Goal: Task Accomplishment & Management: Manage account settings

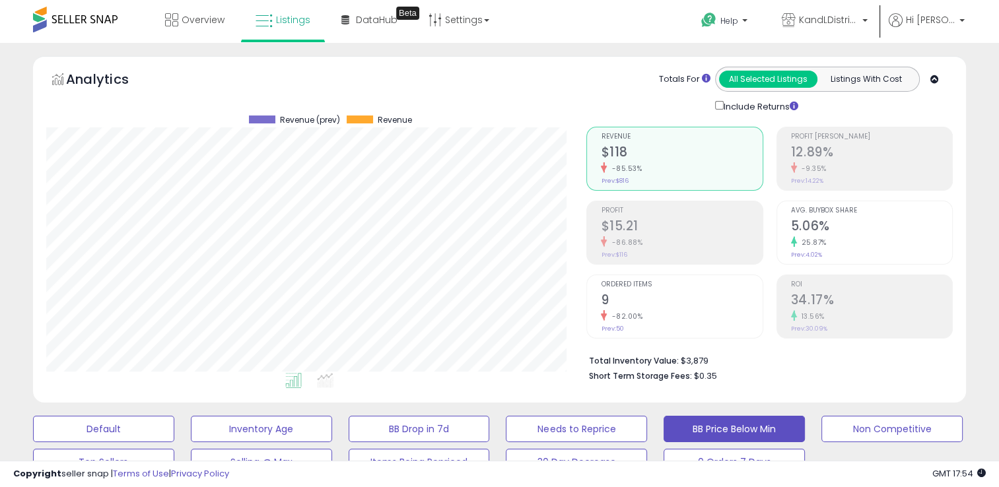
scroll to position [270, 540]
click at [286, 15] on span "Listings" at bounding box center [293, 19] width 34 height 13
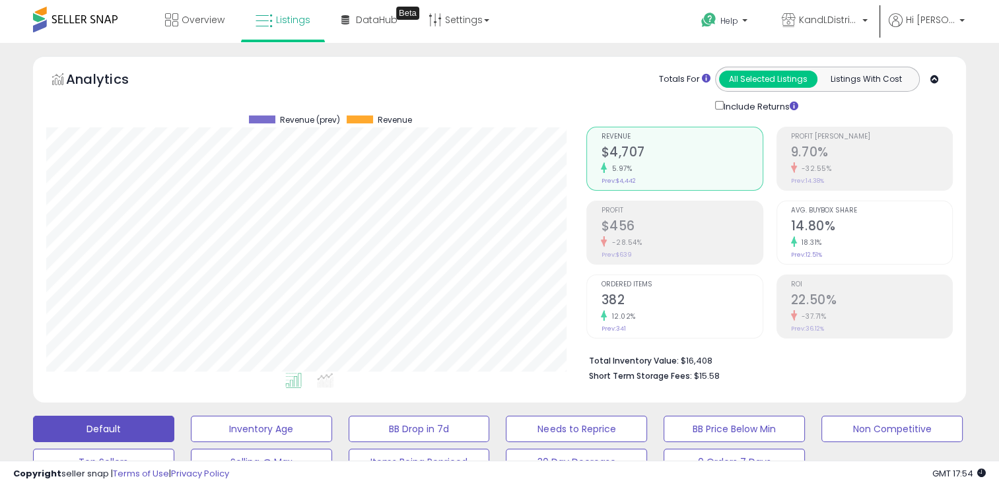
scroll to position [270, 540]
click at [185, 36] on link "Overview" at bounding box center [194, 20] width 79 height 40
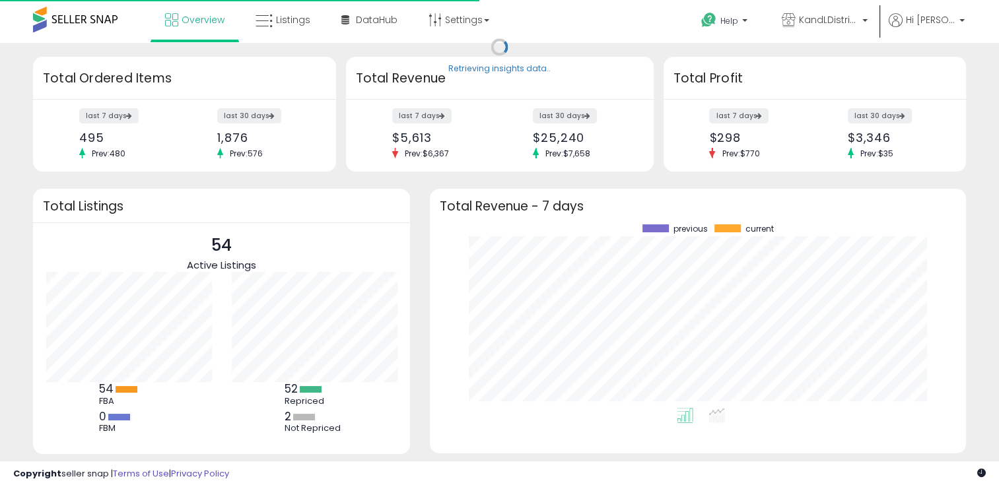
scroll to position [183, 509]
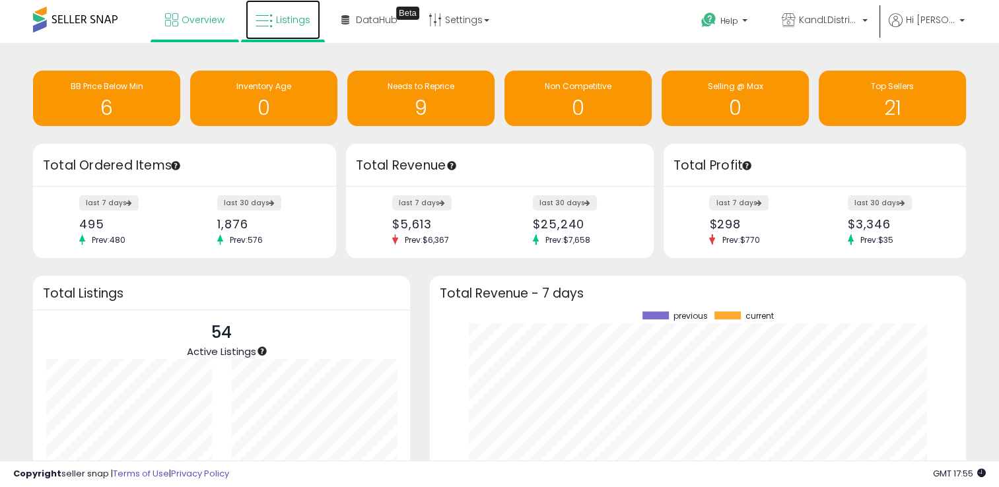
click at [276, 33] on link "Listings" at bounding box center [283, 20] width 75 height 40
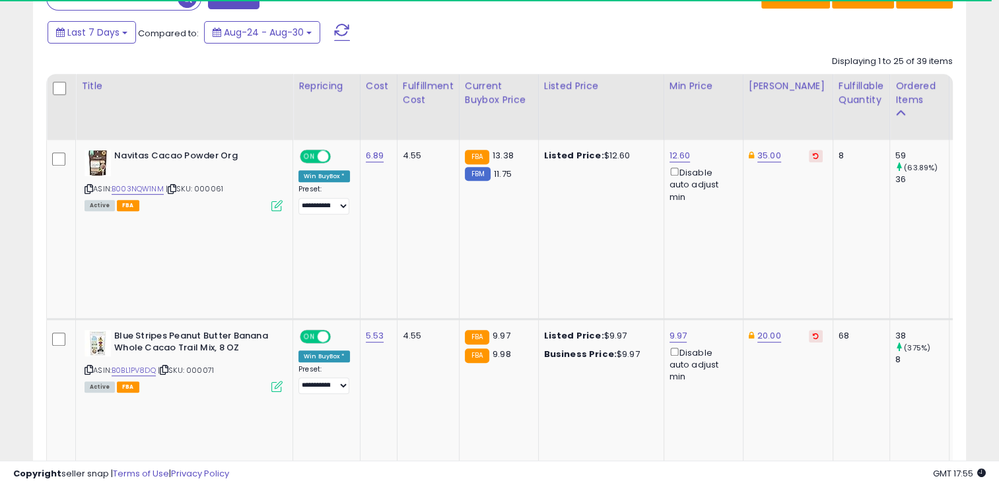
scroll to position [580, 0]
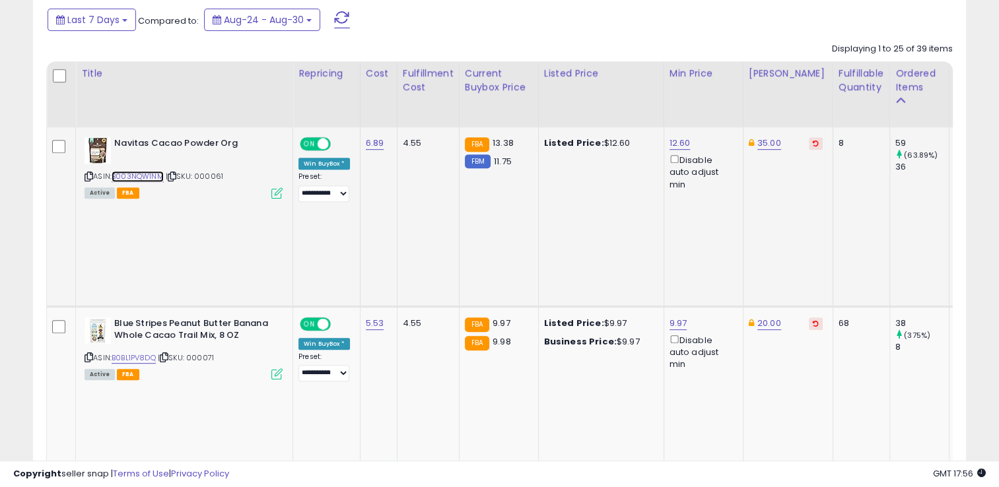
click at [156, 177] on link "B003NQW1NM" at bounding box center [138, 176] width 52 height 11
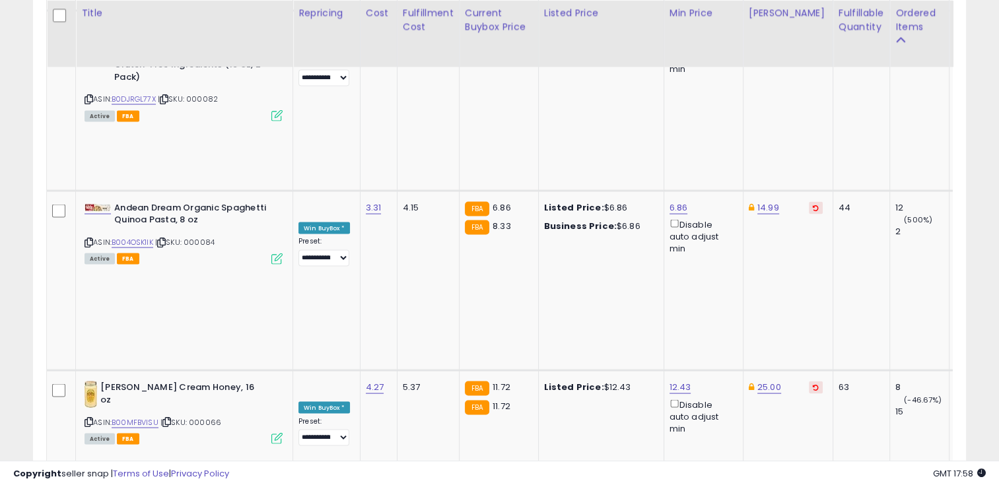
scroll to position [2655, 0]
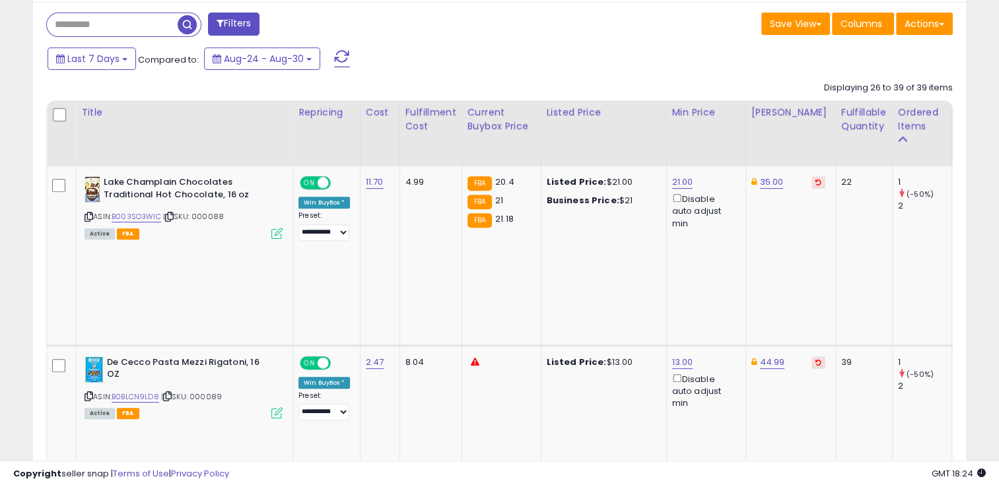
scroll to position [0, 0]
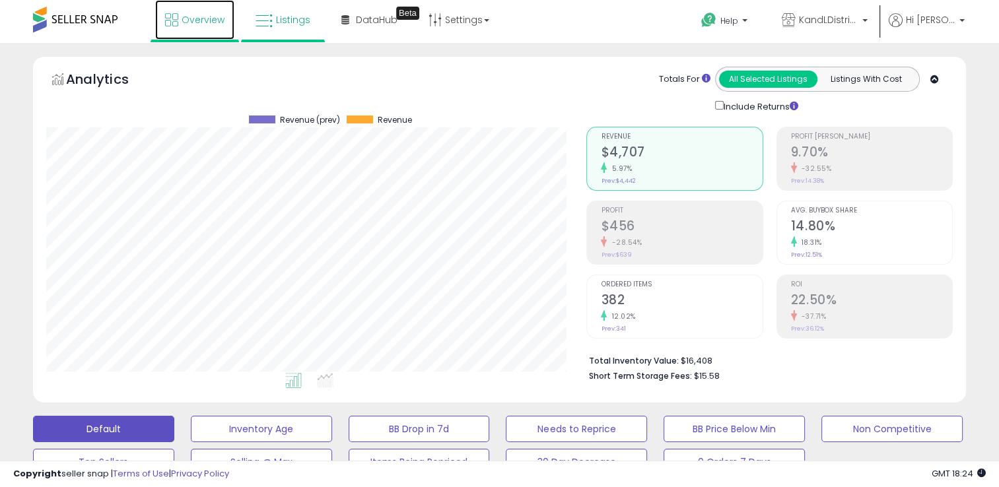
click at [189, 25] on span "Overview" at bounding box center [203, 19] width 43 height 13
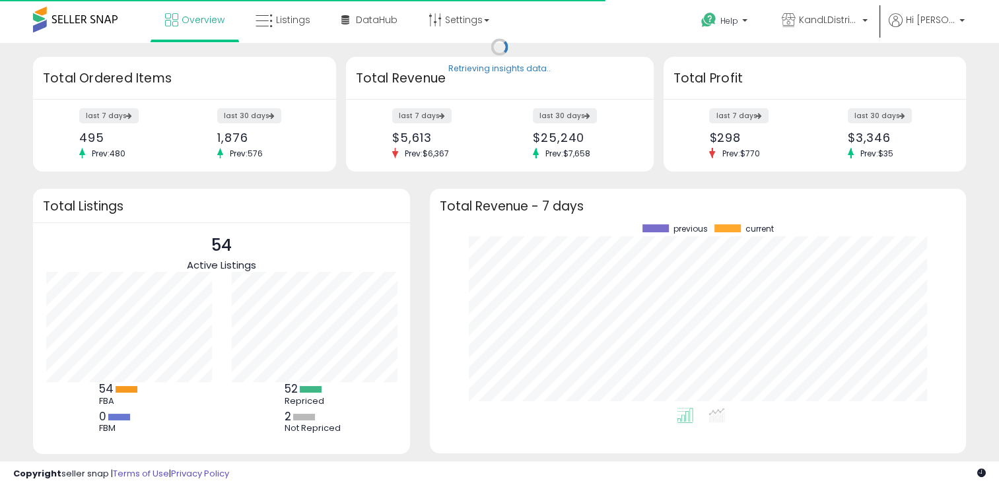
scroll to position [183, 509]
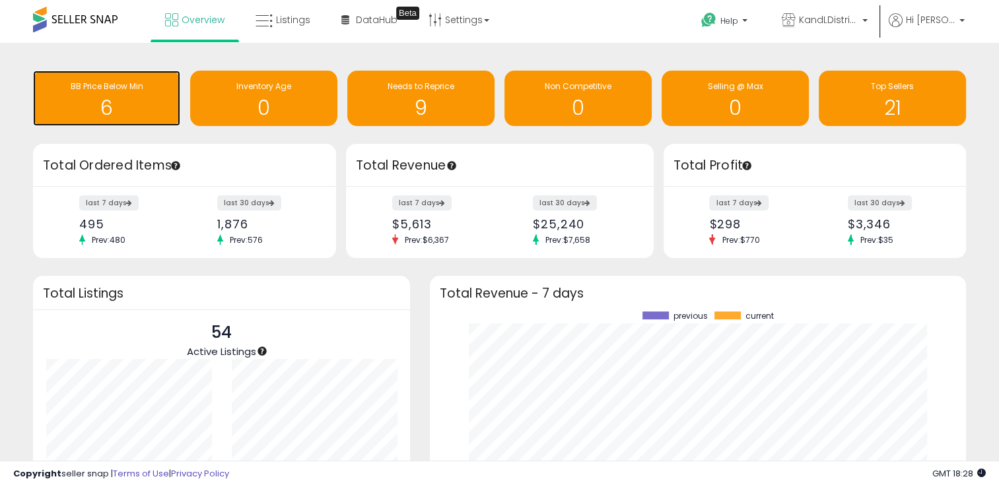
click at [104, 109] on h1 "6" at bounding box center [107, 108] width 134 height 22
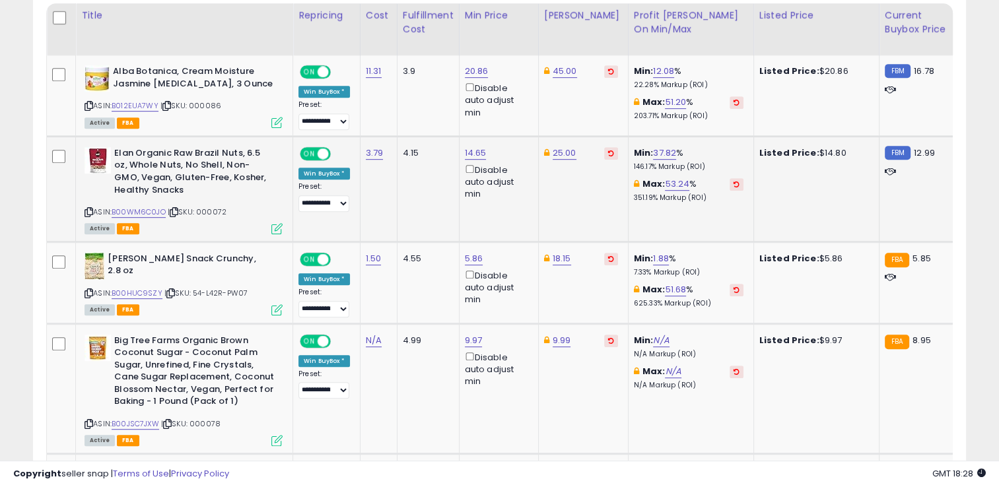
scroll to position [638, 0]
click at [475, 260] on link "5.86" at bounding box center [474, 257] width 18 height 13
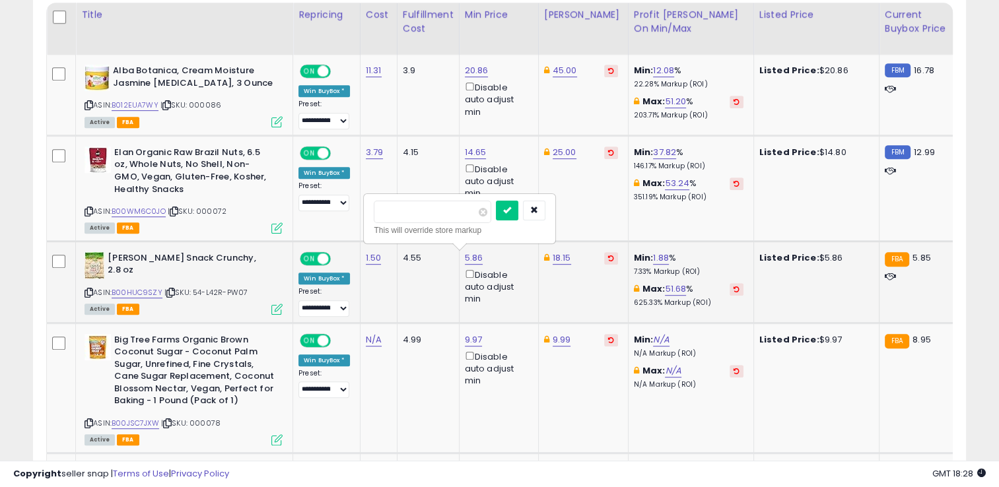
type input "***"
click button "submit" at bounding box center [507, 211] width 22 height 20
click at [468, 255] on link "5.30" at bounding box center [474, 257] width 18 height 13
click at [449, 210] on input "****" at bounding box center [432, 212] width 117 height 22
type input "****"
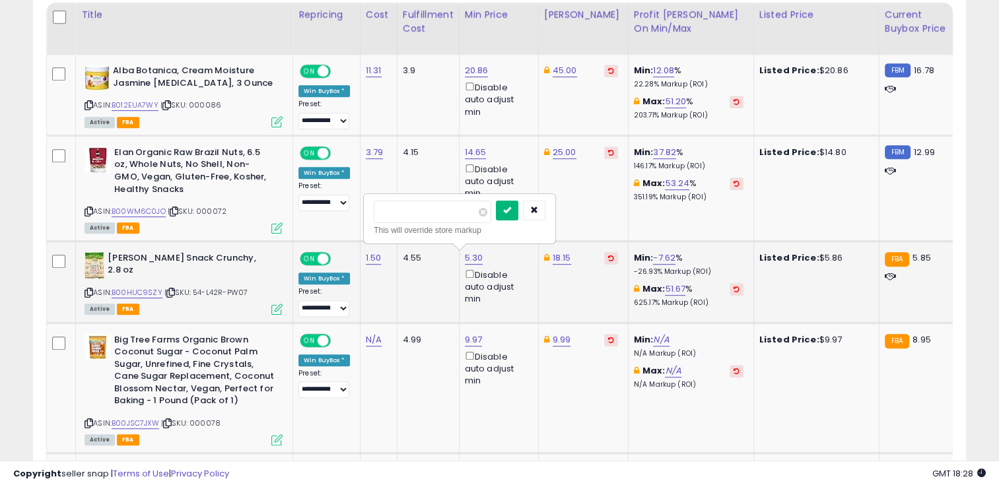
click at [518, 215] on button "submit" at bounding box center [507, 211] width 22 height 20
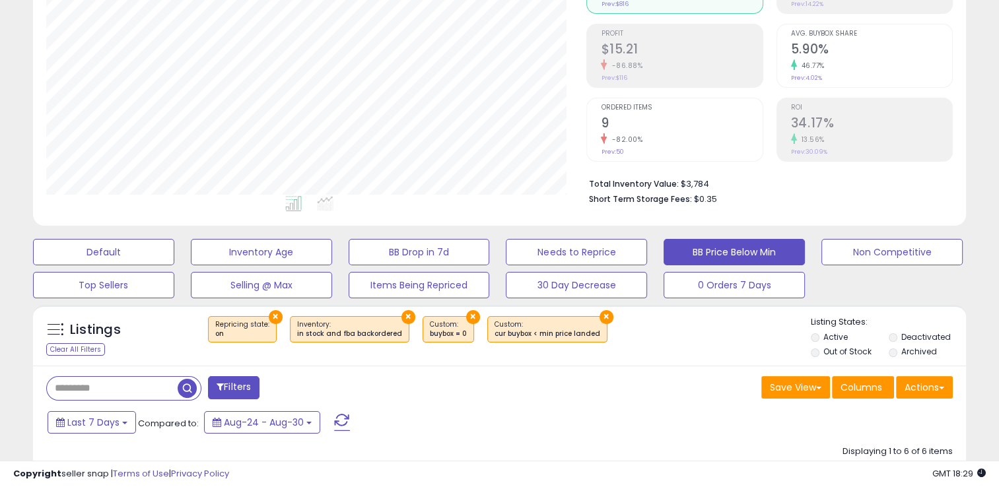
scroll to position [0, 0]
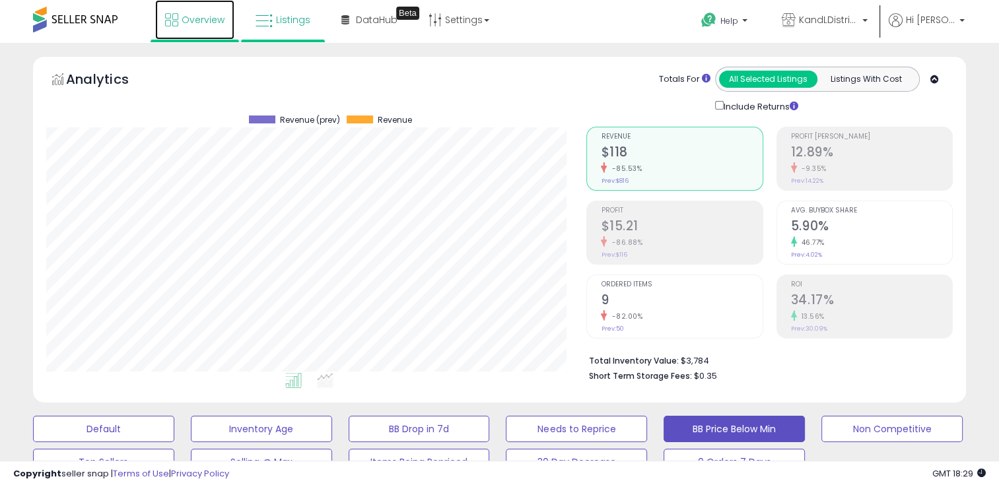
click at [189, 7] on link "Overview" at bounding box center [194, 20] width 79 height 40
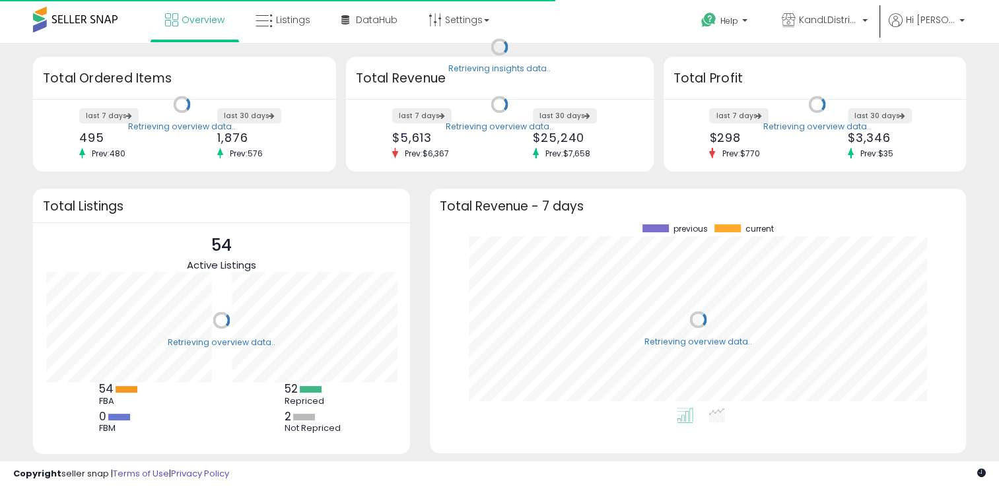
scroll to position [183, 509]
